Goal: Task Accomplishment & Management: Use online tool/utility

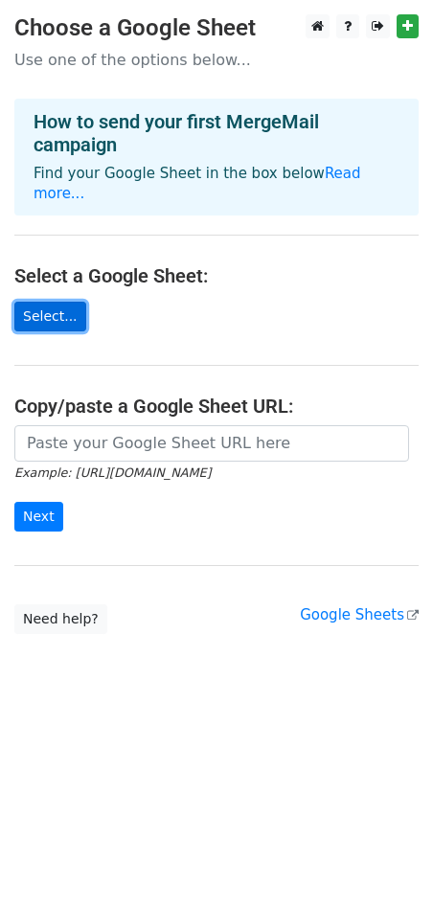
click at [49, 302] on link "Select..." at bounding box center [50, 317] width 72 height 30
click at [51, 302] on link "Select..." at bounding box center [50, 317] width 72 height 30
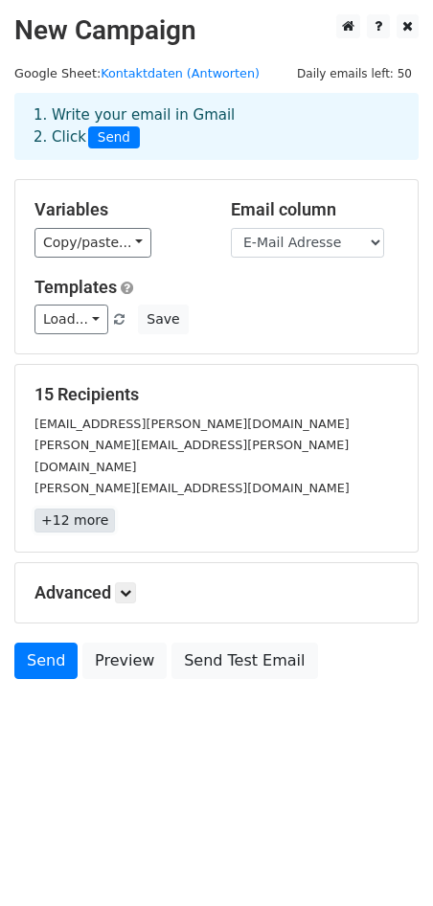
click at [87, 508] on link "+12 more" at bounding box center [74, 520] width 80 height 24
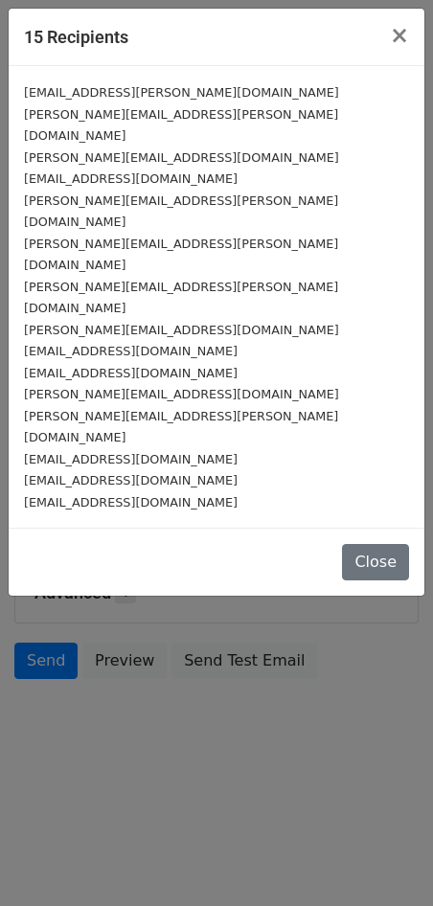
click at [146, 495] on small "Suma.danilo7@gmail.com" at bounding box center [131, 502] width 214 height 14
click at [399, 544] on button "Close" at bounding box center [375, 562] width 67 height 36
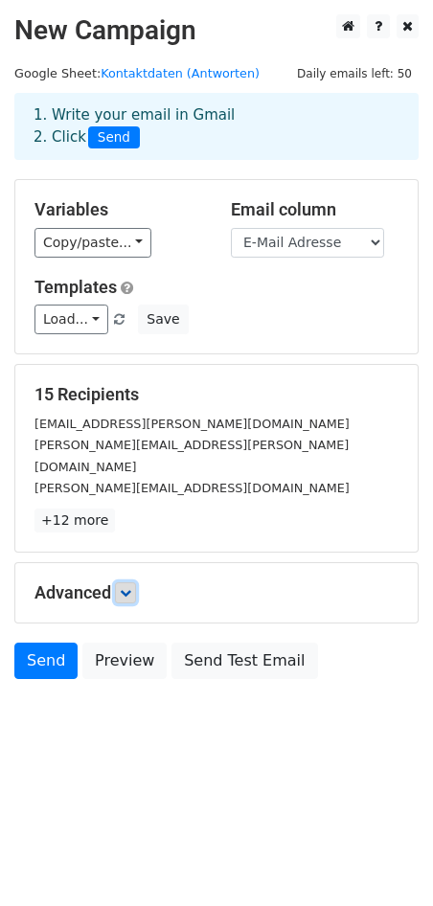
click at [127, 582] on link at bounding box center [125, 592] width 21 height 21
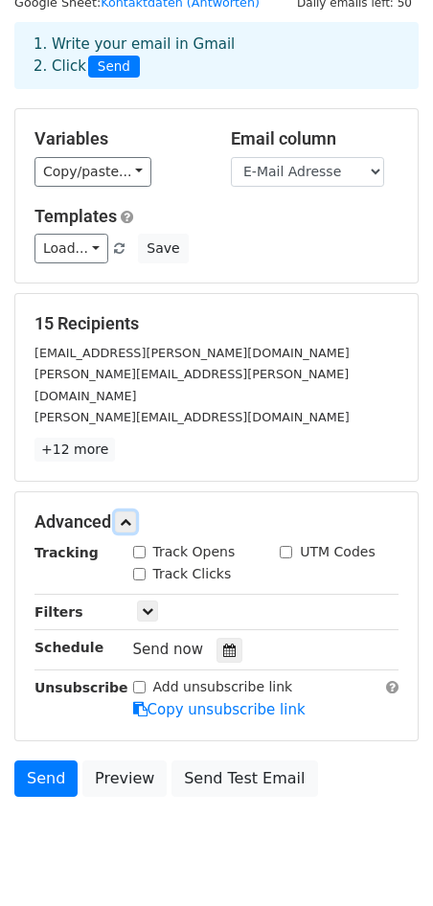
scroll to position [79, 0]
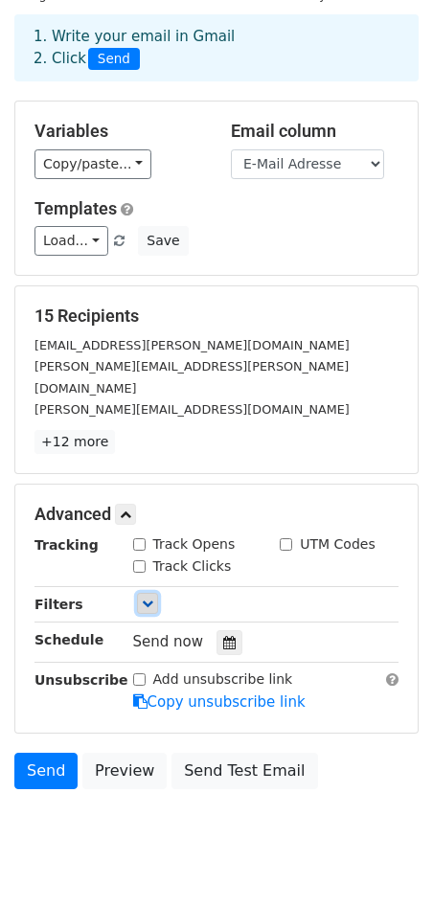
click at [149, 593] on link at bounding box center [147, 603] width 21 height 21
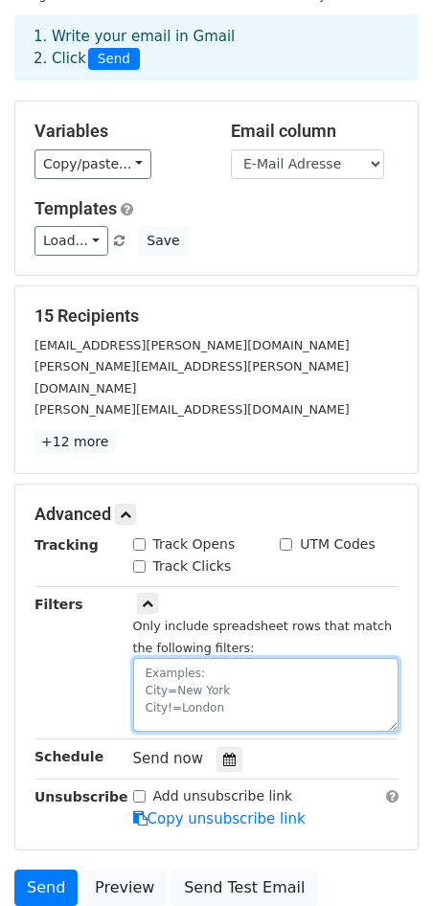
click at [295, 674] on textarea at bounding box center [266, 695] width 266 height 74
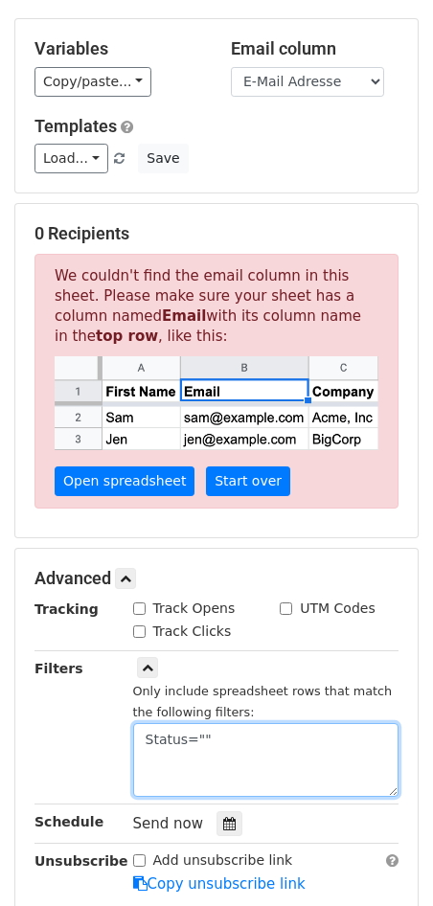
scroll to position [167, 0]
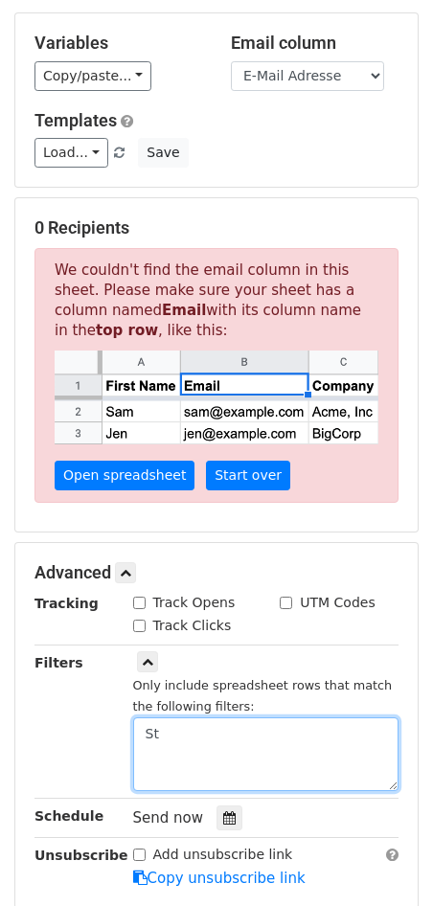
type textarea "S"
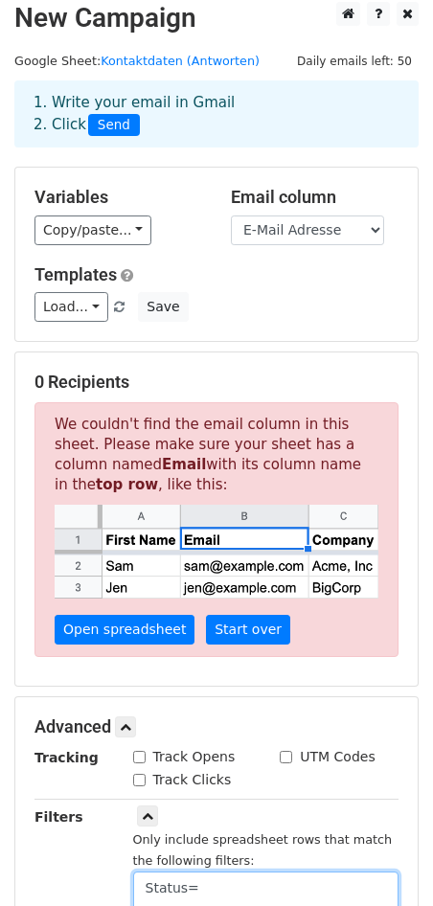
scroll to position [0, 0]
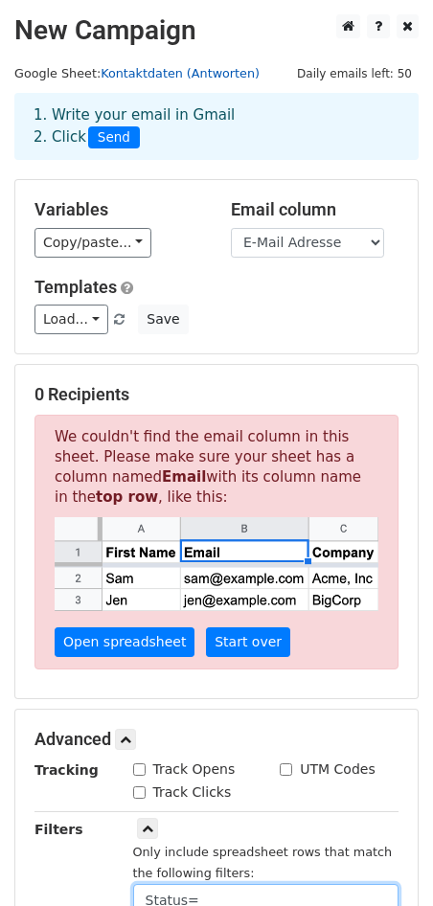
type textarea "Status="
click at [212, 76] on link "Kontaktdaten (Antworten)" at bounding box center [180, 73] width 159 height 14
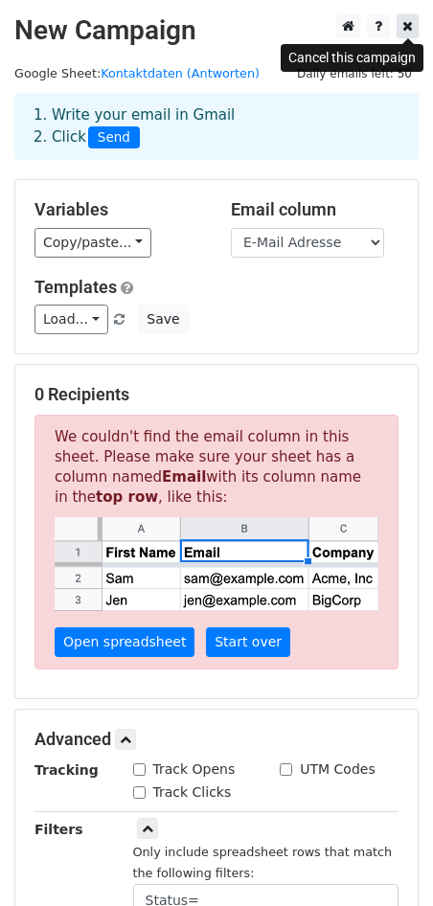
click at [405, 19] on icon at bounding box center [407, 25] width 11 height 13
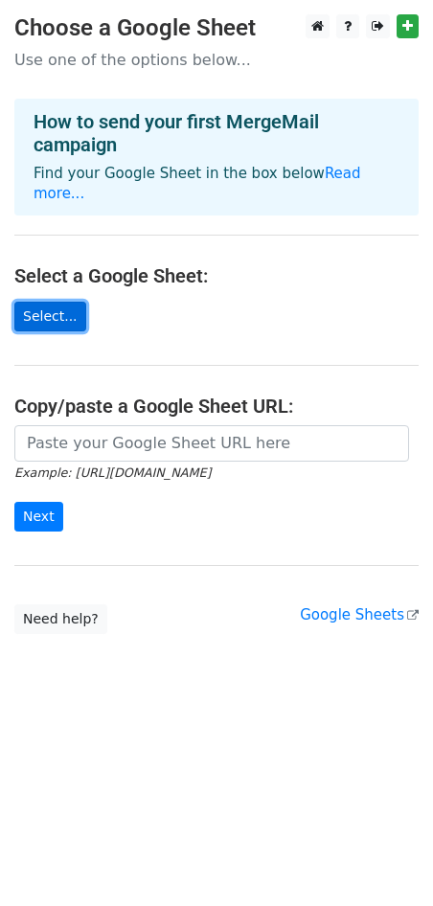
click at [41, 302] on link "Select..." at bounding box center [50, 317] width 72 height 30
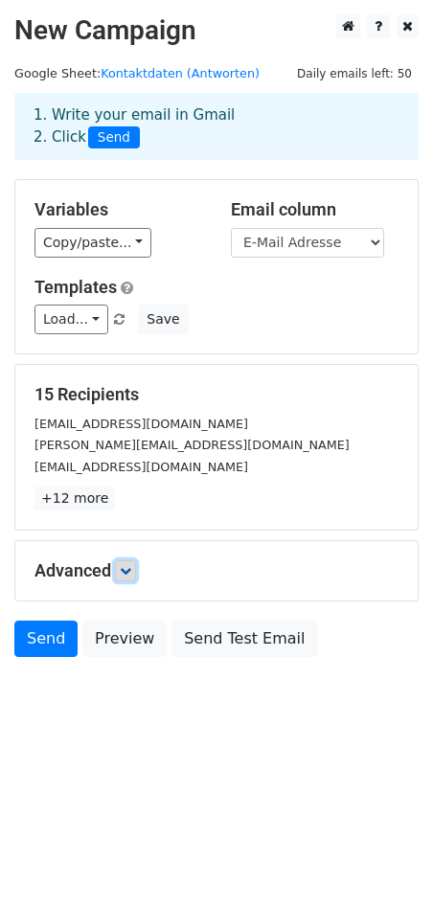
click at [131, 570] on icon at bounding box center [125, 570] width 11 height 11
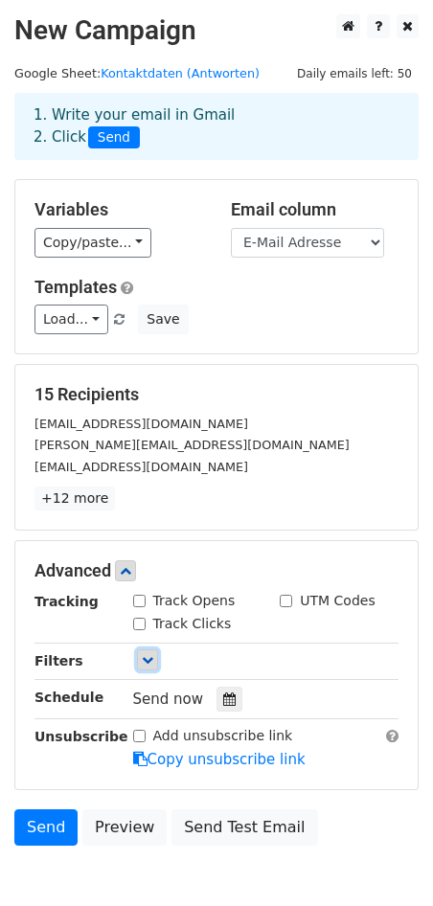
click at [143, 663] on link at bounding box center [147, 659] width 21 height 21
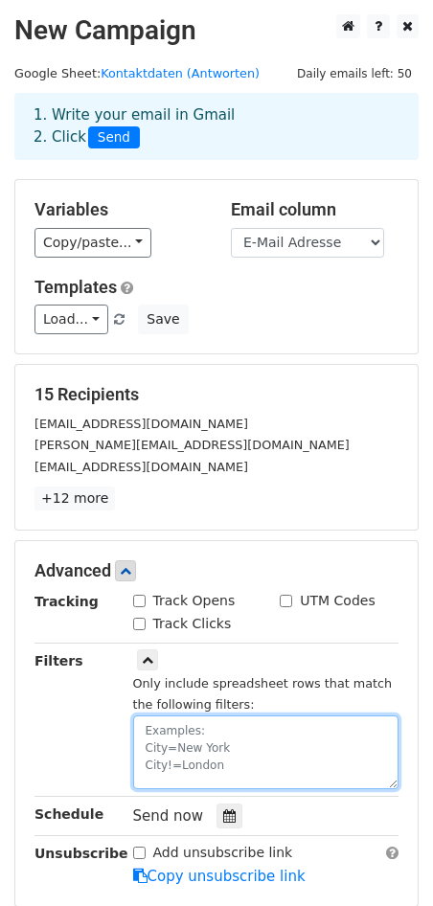
click at [178, 720] on textarea at bounding box center [266, 752] width 266 height 74
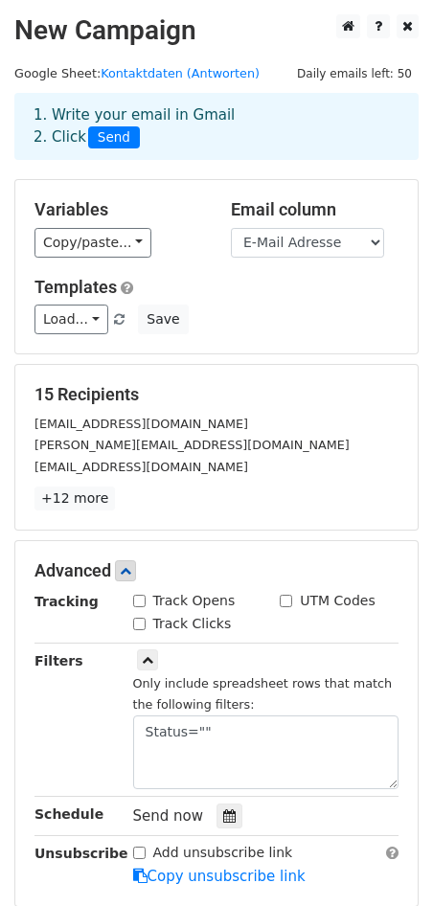
click at [265, 376] on div "15 Recipients [EMAIL_ADDRESS][DOMAIN_NAME] [DOMAIN_NAME][EMAIL_ADDRESS][DOMAIN_…" at bounding box center [216, 447] width 402 height 165
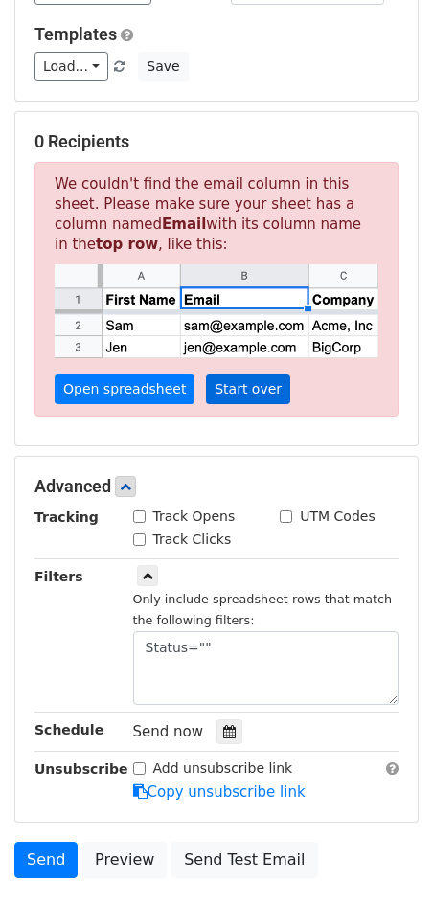
scroll to position [260, 0]
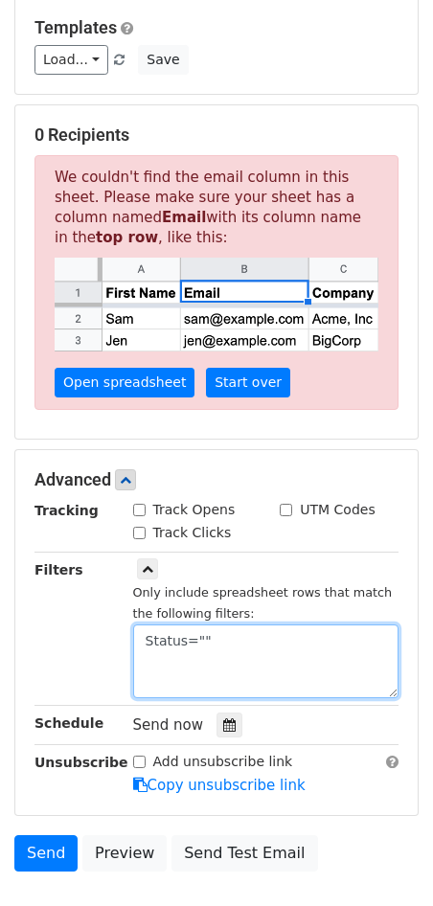
click at [270, 663] on textarea "Status=""" at bounding box center [266, 661] width 266 height 74
type textarea "Status="
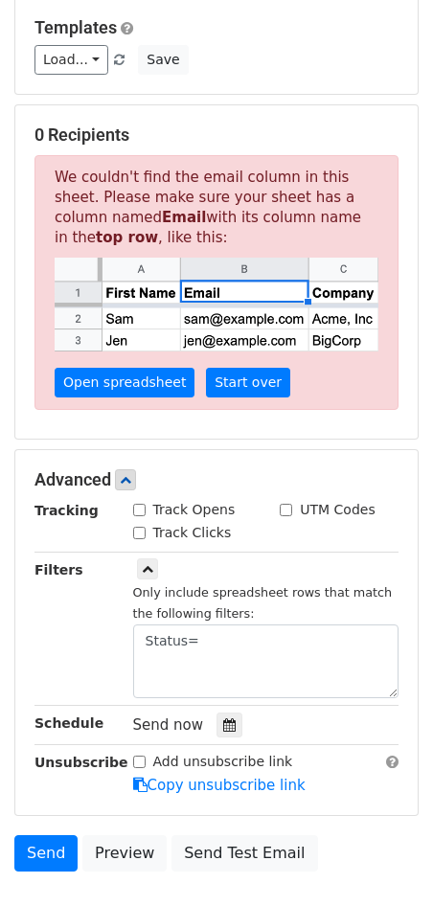
click at [59, 568] on strong "Filters" at bounding box center [58, 569] width 49 height 15
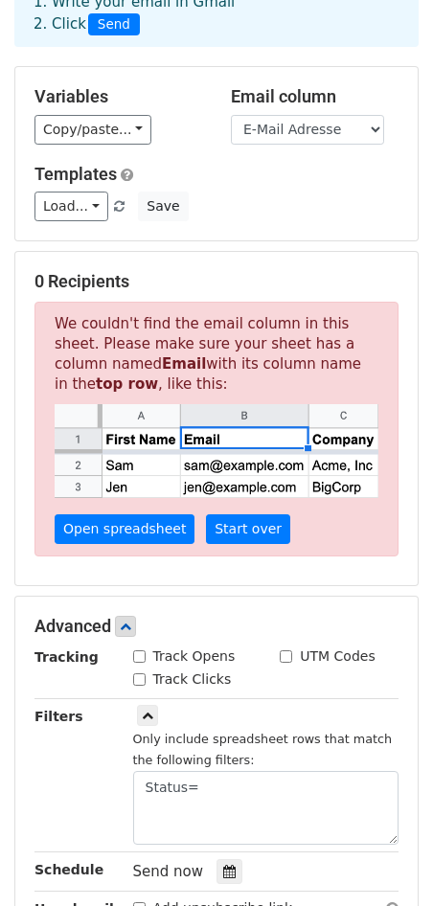
scroll to position [33, 0]
